Goal: Task Accomplishment & Management: Manage account settings

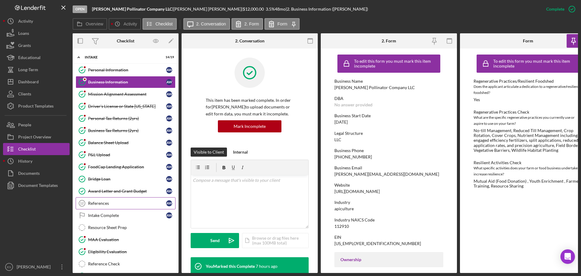
click at [112, 203] on div "References" at bounding box center [127, 203] width 78 height 5
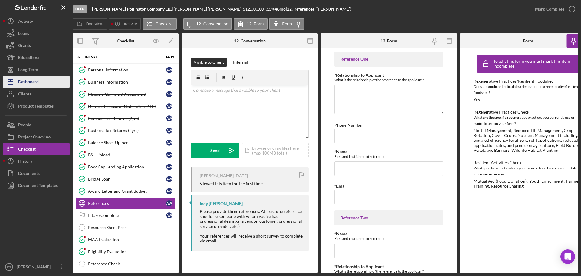
click at [45, 80] on button "Icon/Dashboard Dashboard" at bounding box center [36, 82] width 67 height 12
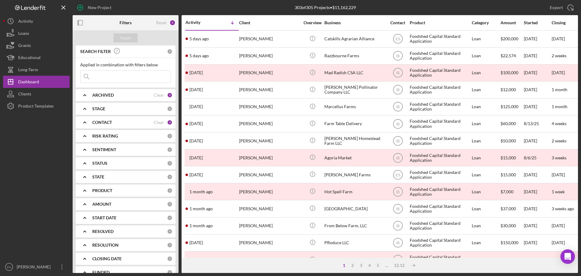
click at [137, 124] on div "CONTACT" at bounding box center [122, 122] width 61 height 5
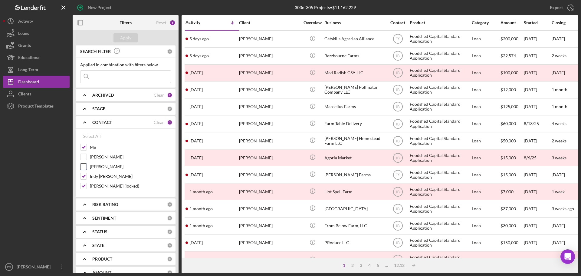
drag, startPoint x: 84, startPoint y: 158, endPoint x: 85, endPoint y: 166, distance: 7.3
click at [84, 159] on input "Ashley Appolon" at bounding box center [84, 157] width 6 height 6
checkbox input "true"
click at [86, 167] on input "Michael Reilly" at bounding box center [84, 167] width 6 height 6
checkbox input "true"
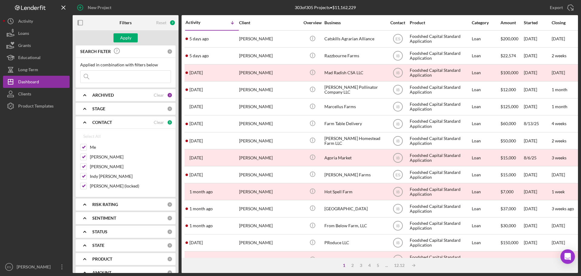
click at [127, 96] on div "ARCHIVED" at bounding box center [122, 95] width 61 height 5
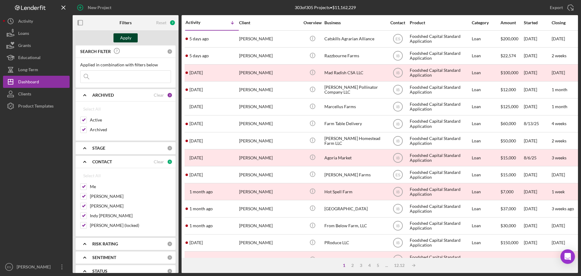
click at [127, 37] on div "Apply" at bounding box center [125, 37] width 11 height 9
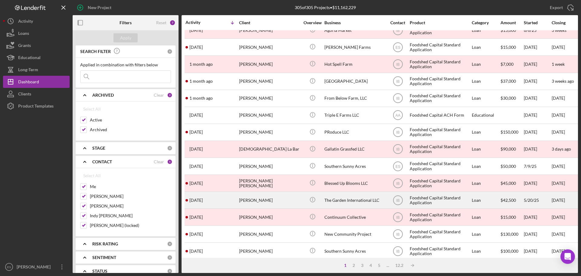
scroll to position [114, 0]
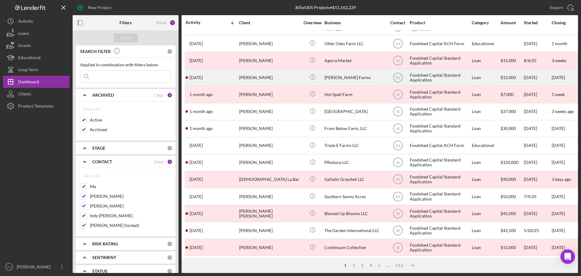
click at [296, 74] on div "[PERSON_NAME]" at bounding box center [269, 77] width 61 height 16
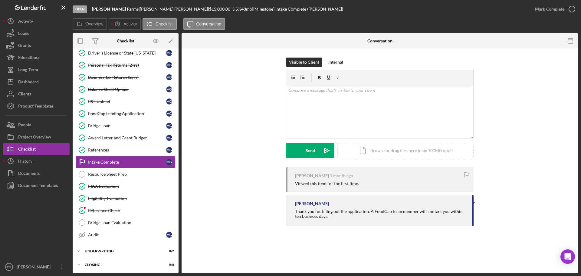
scroll to position [55, 0]
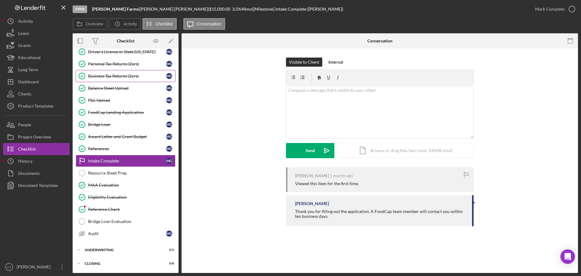
click at [124, 76] on div "Business Tax Returns (2yrs)" at bounding box center [127, 76] width 78 height 5
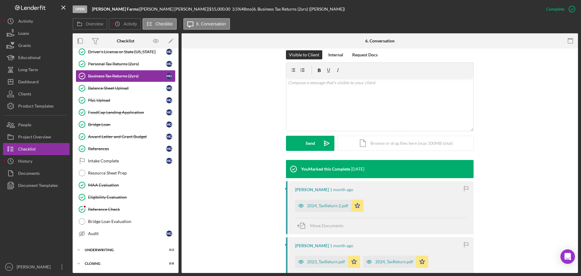
scroll to position [91, 0]
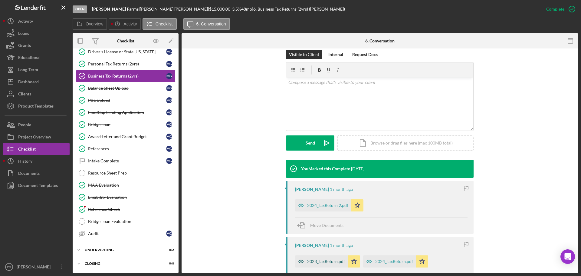
click at [321, 263] on div "2023_TaxReturn.pdf" at bounding box center [326, 261] width 38 height 5
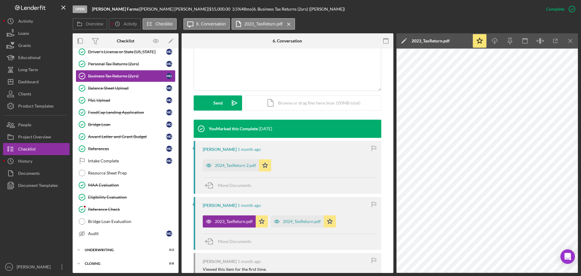
scroll to position [151, 0]
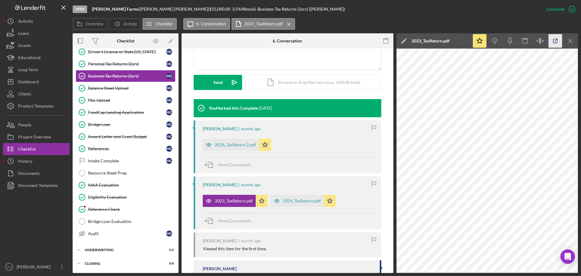
click at [556, 40] on icon "button" at bounding box center [556, 41] width 14 height 14
click at [245, 138] on div "2024_TaxReturn 2.pdf Icon/Star" at bounding box center [238, 143] width 71 height 15
click at [242, 144] on div "2024_TaxReturn 2.pdf" at bounding box center [235, 144] width 41 height 5
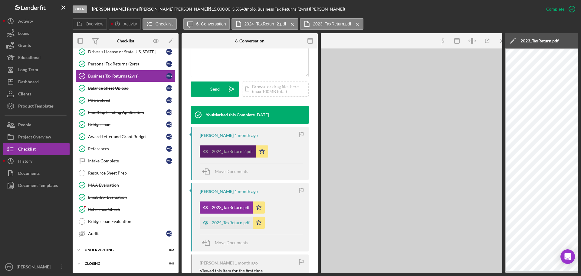
scroll to position [158, 0]
